Goal: Information Seeking & Learning: Understand process/instructions

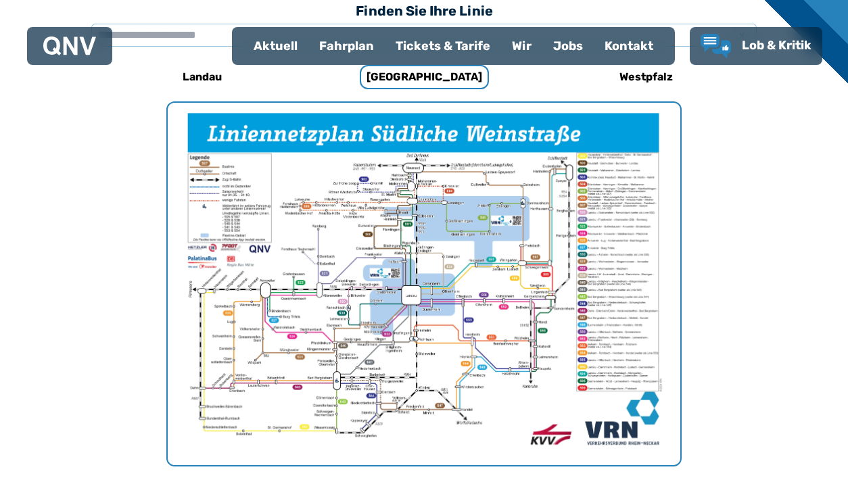
click at [338, 60] on div "Fahrplan" at bounding box center [346, 45] width 76 height 35
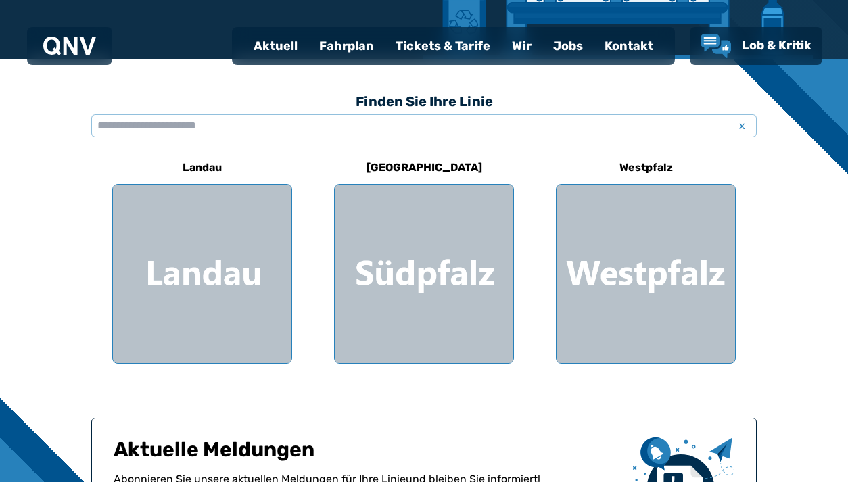
scroll to position [325, 0]
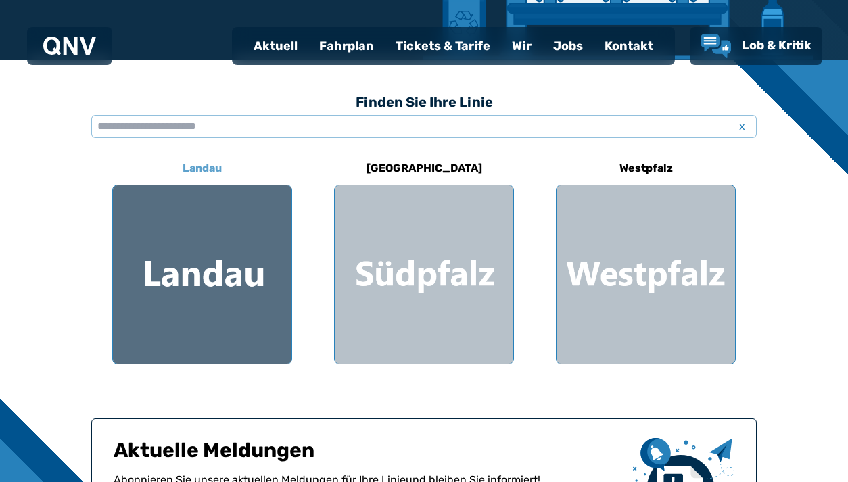
click at [243, 293] on div at bounding box center [202, 274] width 179 height 179
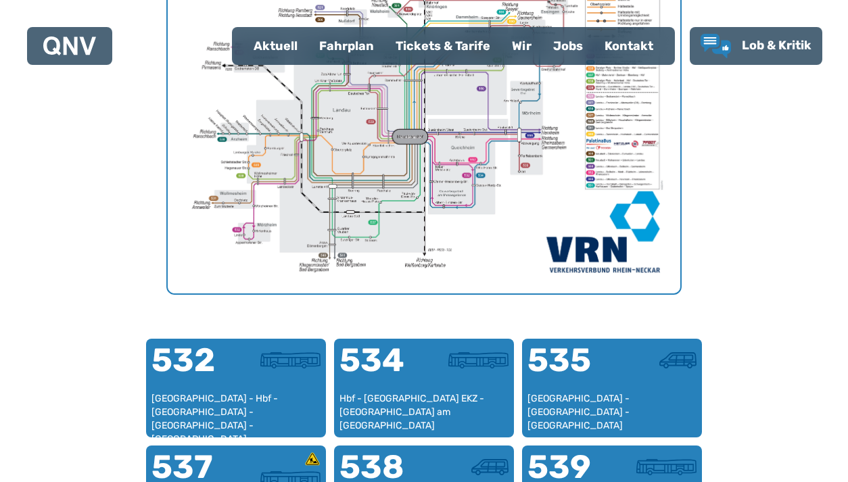
scroll to position [168, 0]
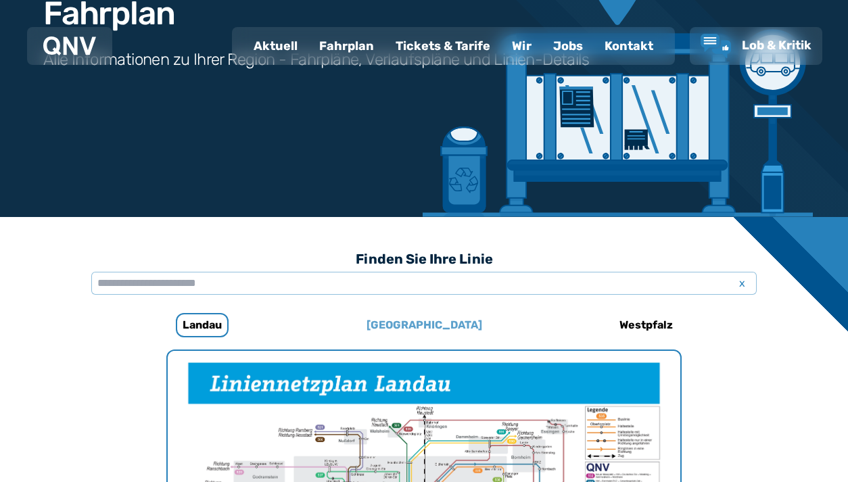
click at [416, 332] on h6 "[GEOGRAPHIC_DATA]" at bounding box center [424, 325] width 126 height 22
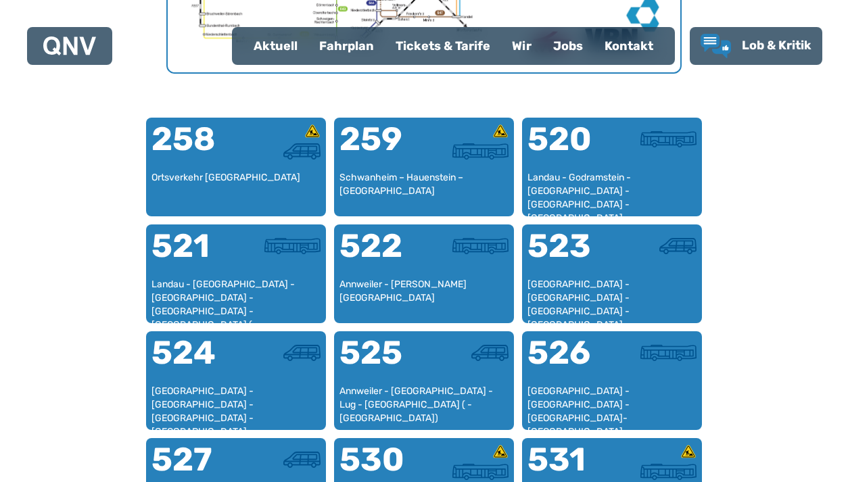
scroll to position [834, 0]
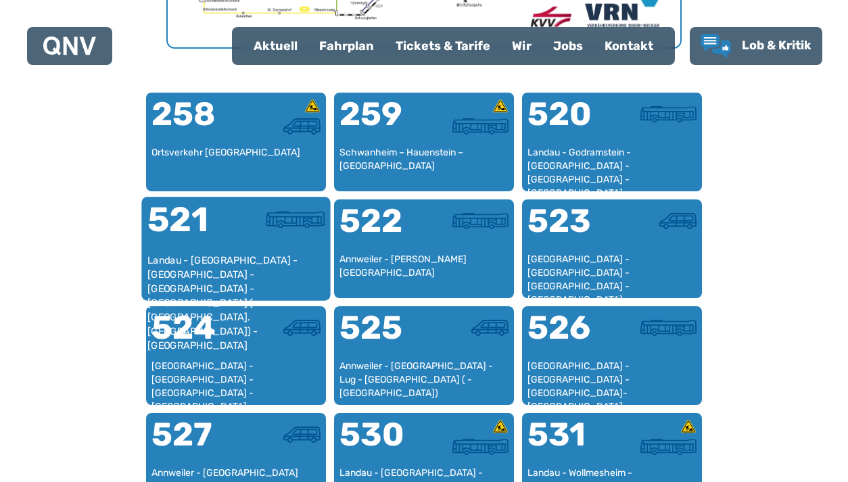
click at [167, 269] on div "Landau - [GEOGRAPHIC_DATA] - [GEOGRAPHIC_DATA] - [GEOGRAPHIC_DATA] - [GEOGRAPHI…" at bounding box center [236, 274] width 178 height 41
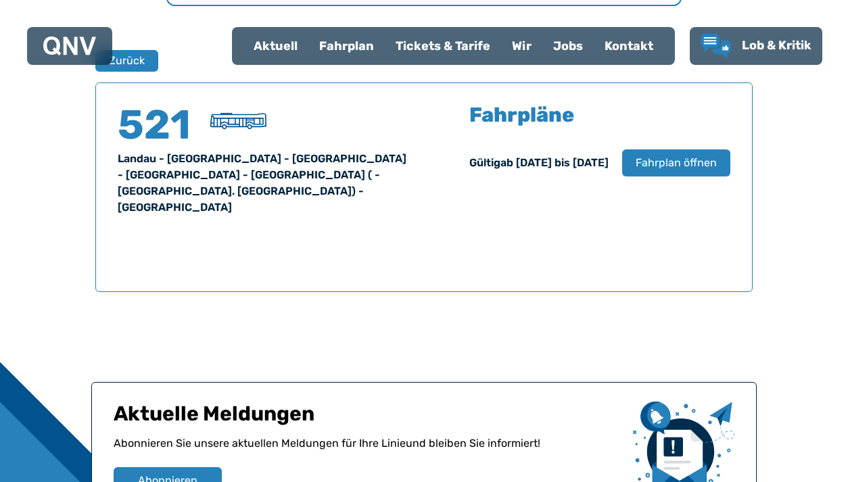
scroll to position [891, 0]
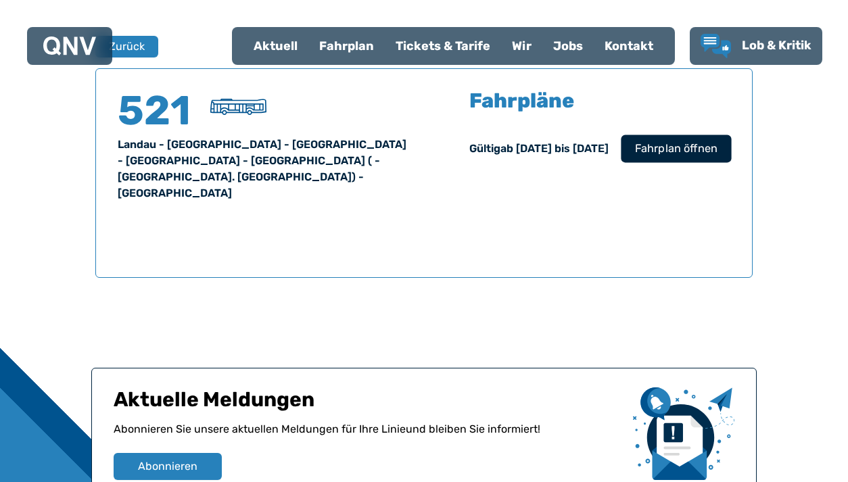
click at [637, 151] on span "Fahrplan öffnen" at bounding box center [676, 149] width 82 height 16
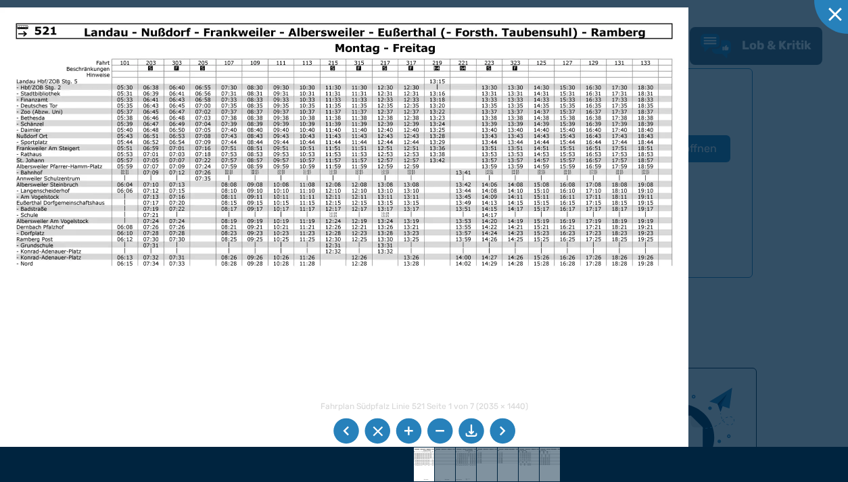
click at [747, 103] on div at bounding box center [424, 241] width 848 height 482
